Goal: Find specific page/section: Find specific page/section

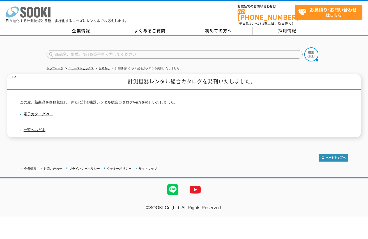
click at [47, 17] on polygon at bounding box center [44, 12] width 6 height 10
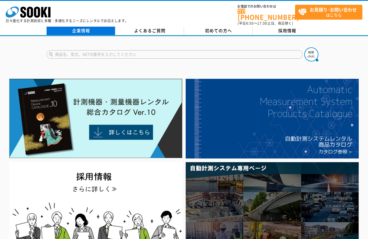
click at [77, 27] on link "企業情報" at bounding box center [80, 31] width 69 height 8
click at [89, 29] on link "企業情報" at bounding box center [80, 31] width 69 height 8
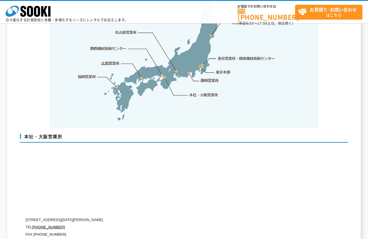
scroll to position [1204, 0]
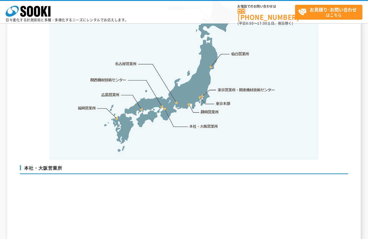
click at [113, 92] on link "広島営業所" at bounding box center [110, 95] width 18 height 6
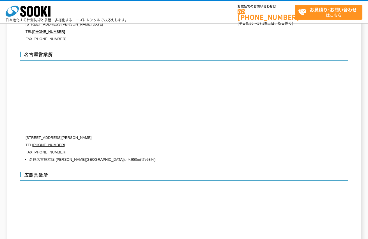
scroll to position [1999, 0]
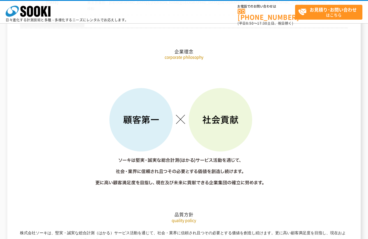
scroll to position [713, 0]
